Goal: Find specific page/section: Find specific page/section

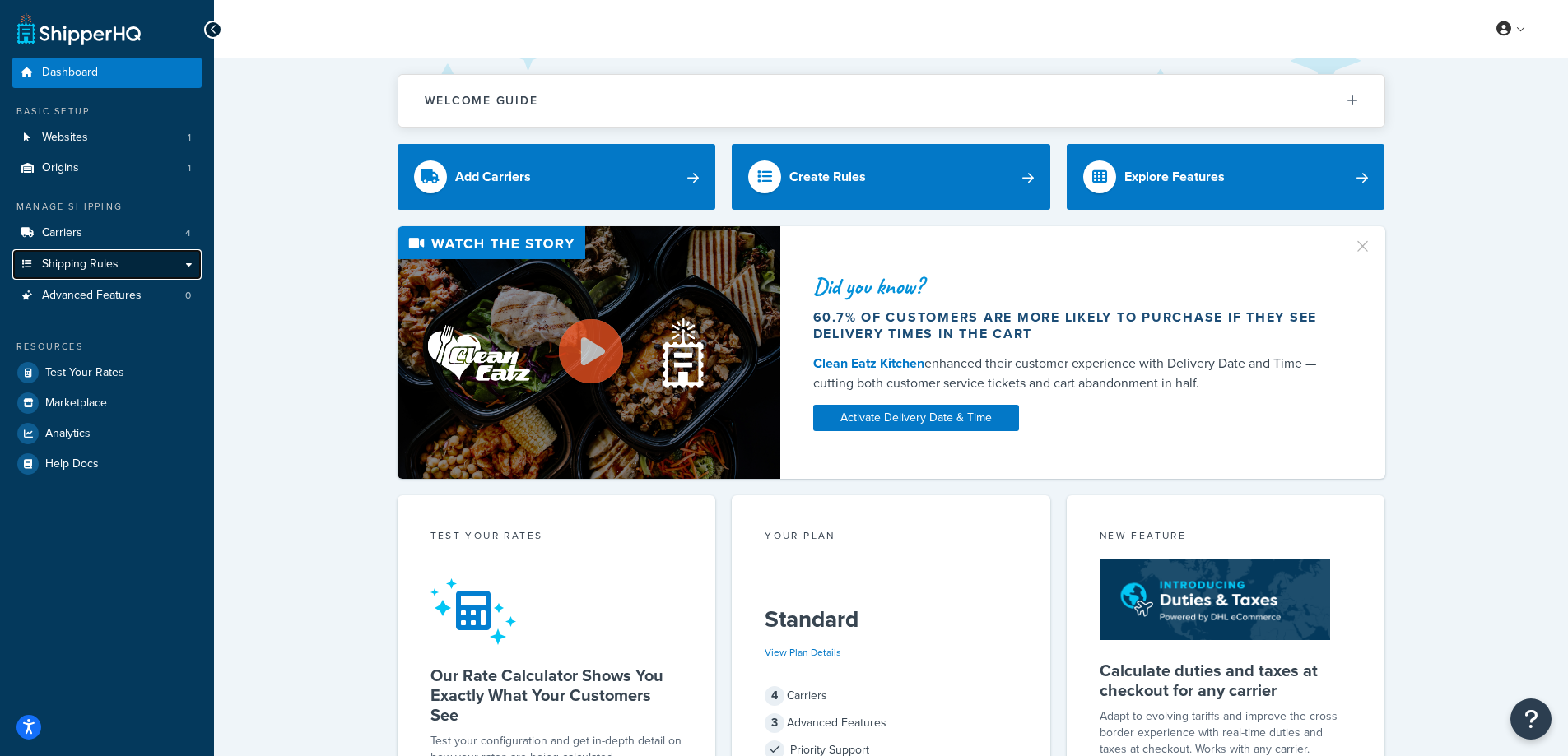
click at [125, 259] on link "Shipping Rules" at bounding box center [107, 263] width 190 height 30
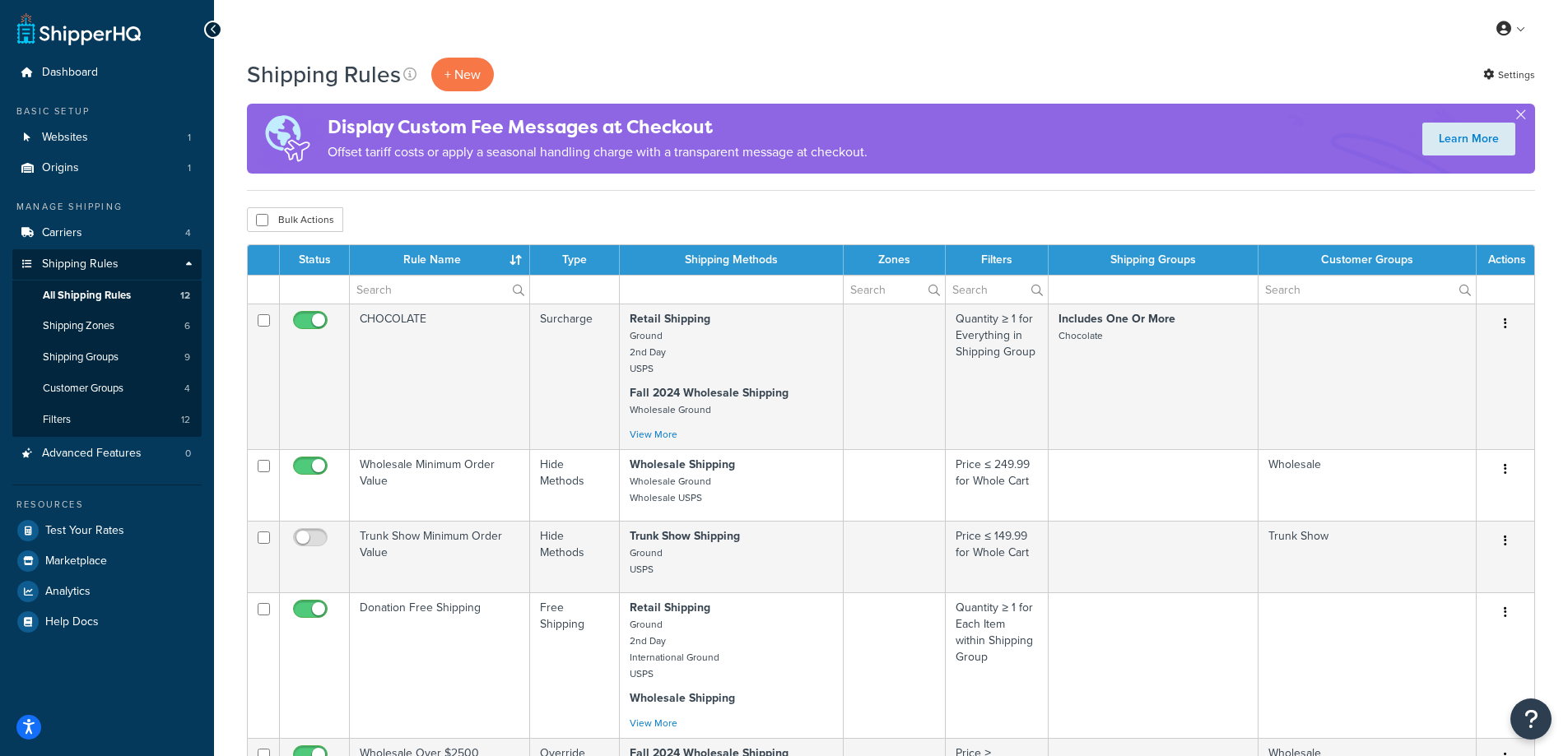
click at [212, 34] on icon at bounding box center [214, 29] width 8 height 11
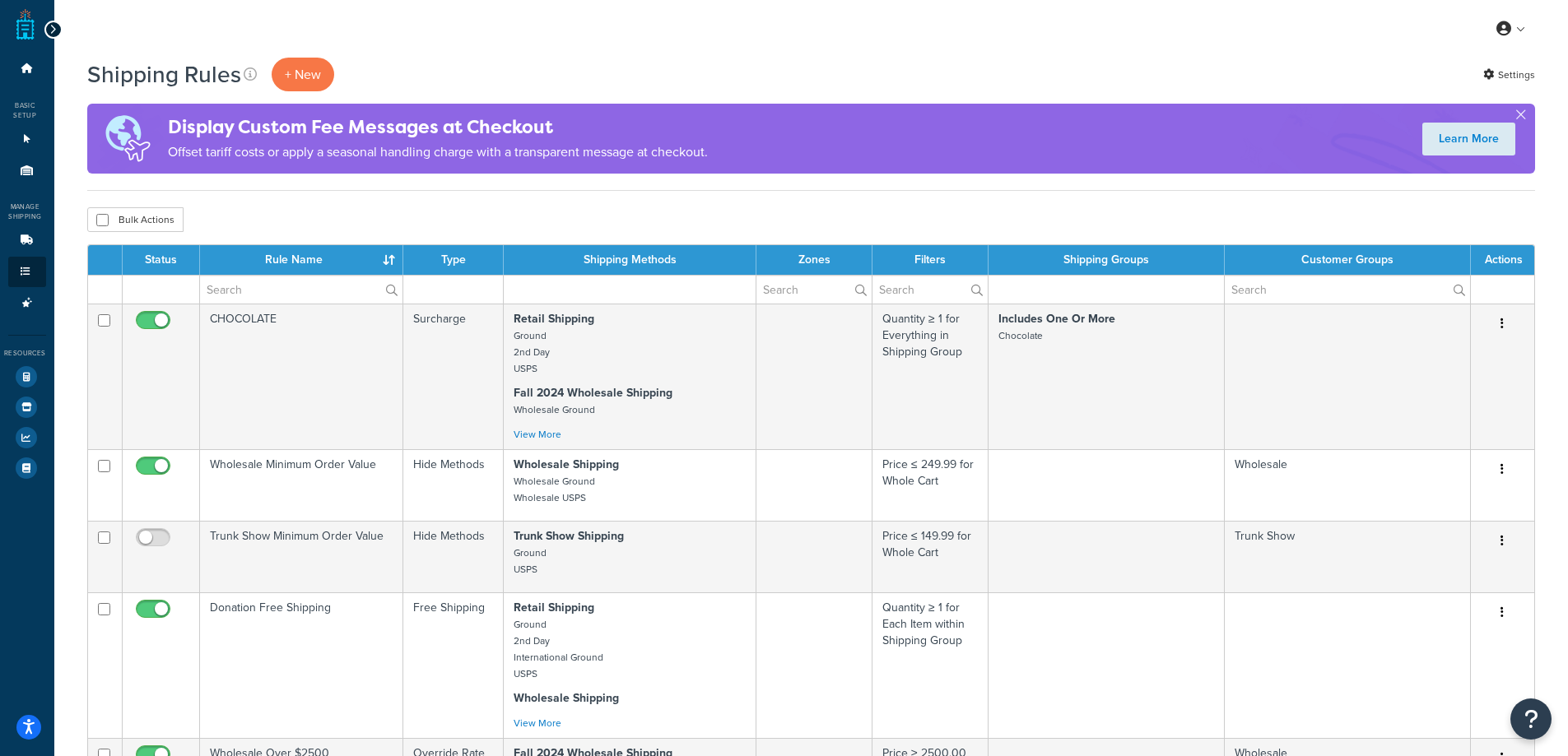
click at [47, 30] on div at bounding box center [53, 29] width 18 height 18
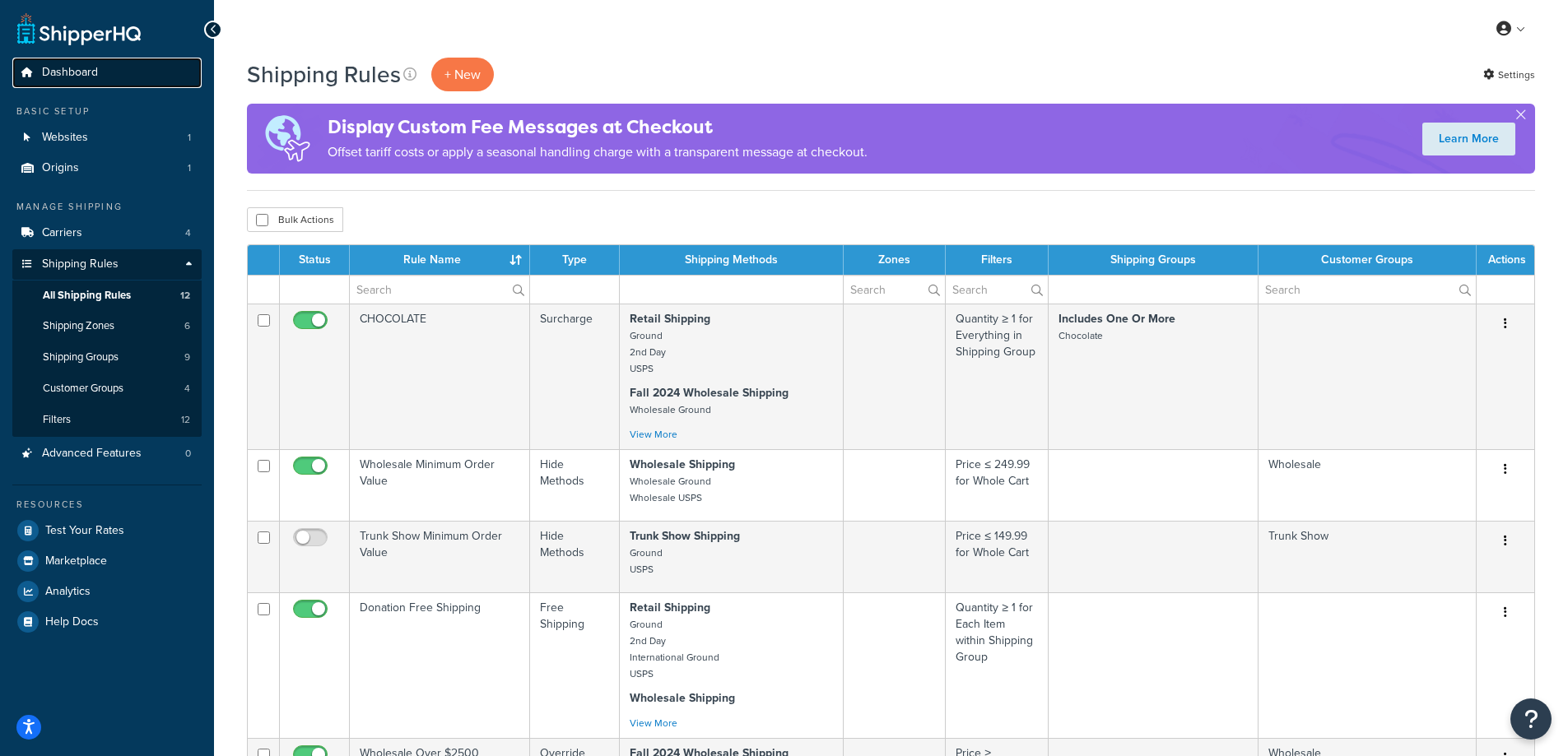
click at [71, 72] on span "Dashboard" at bounding box center [70, 72] width 56 height 14
